Goal: Task Accomplishment & Management: Manage account settings

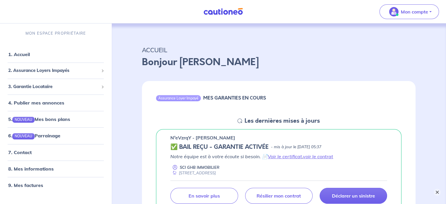
click at [439, 190] on button "×" at bounding box center [437, 192] width 7 height 7
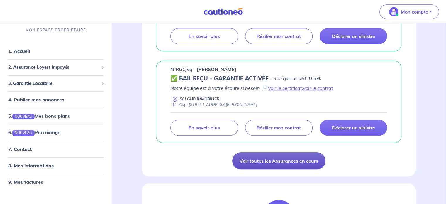
scroll to position [481, 0]
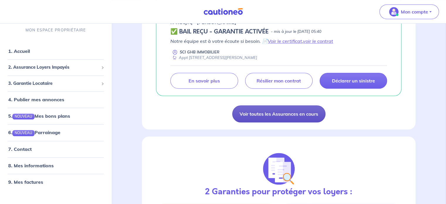
click at [297, 116] on link "Voir toutes les Assurances en cours" at bounding box center [278, 113] width 93 height 17
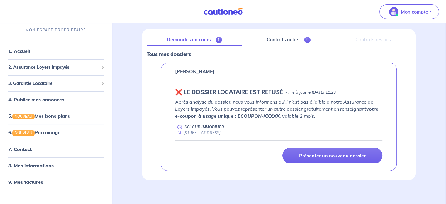
scroll to position [70, 0]
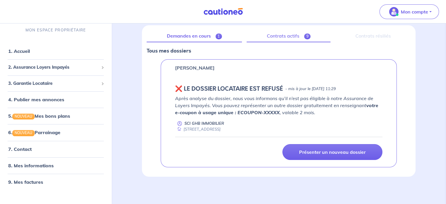
click at [297, 40] on link "Contrats actifs 9" at bounding box center [289, 36] width 84 height 12
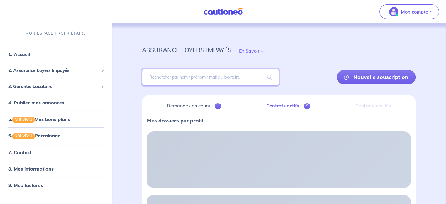
click at [229, 78] on input "search" at bounding box center [210, 77] width 137 height 17
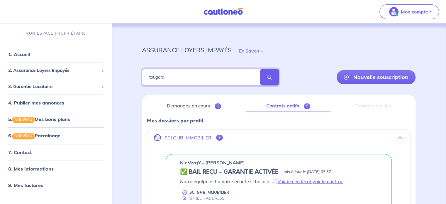
type input "tougard"
click at [272, 75] on span at bounding box center [269, 77] width 19 height 16
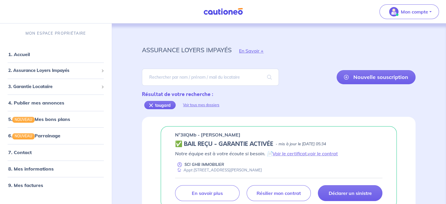
click at [366, 201] on div "n°3ilQMb - [PERSON_NAME] ✅ BAIL REÇU - GARANTIE ACTIVÉE - mis à jour le [DATE] …" at bounding box center [279, 167] width 236 height 82
click at [371, 194] on p "Déclarer un sinistre" at bounding box center [350, 193] width 43 height 6
